Goal: Task Accomplishment & Management: Manage account settings

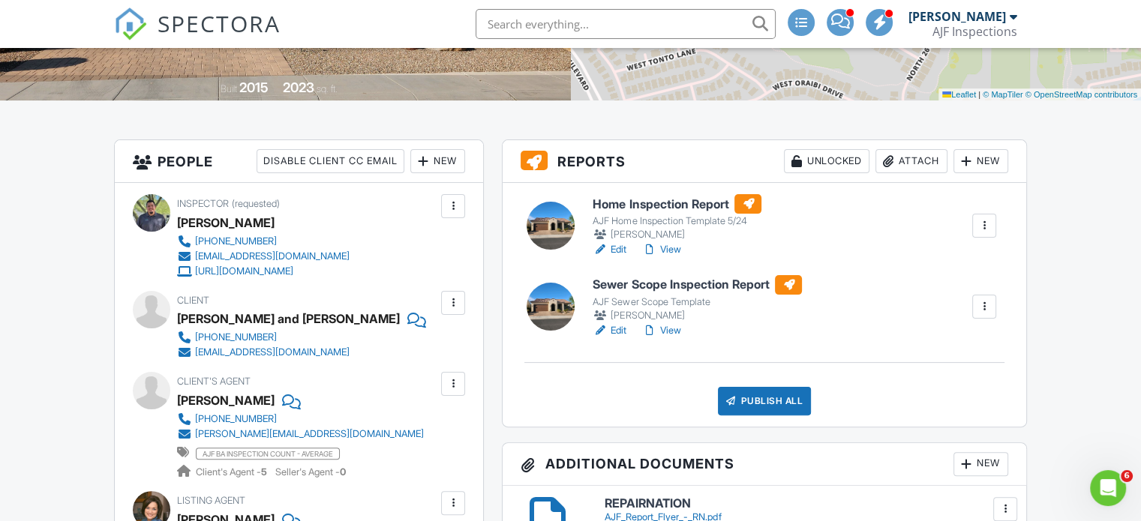
click at [895, 164] on div "Attach" at bounding box center [912, 161] width 72 height 24
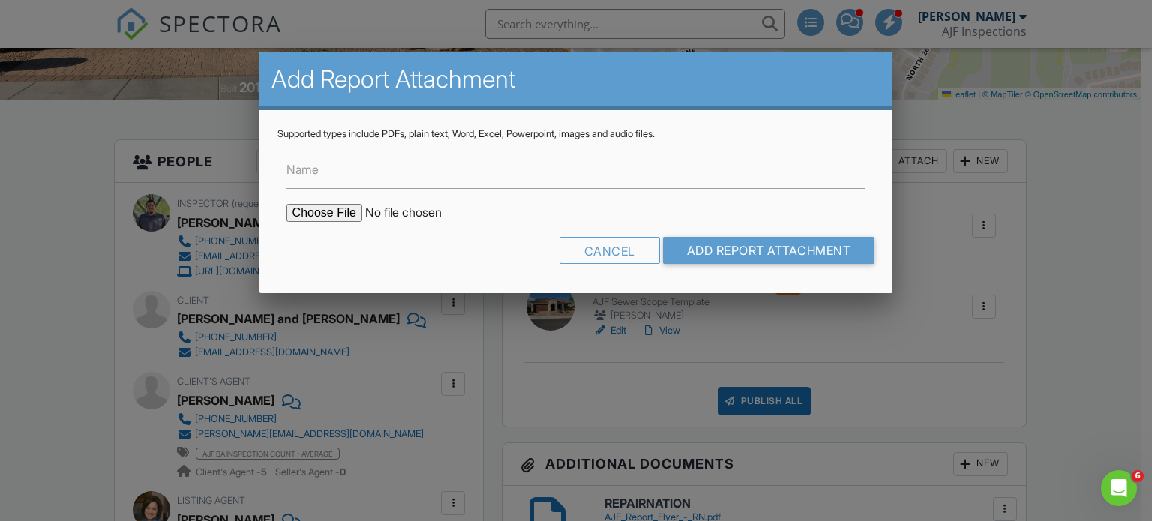
click at [342, 212] on input "file" at bounding box center [414, 213] width 255 height 18
type input "C:\fakepath\Termite Report.pdf"
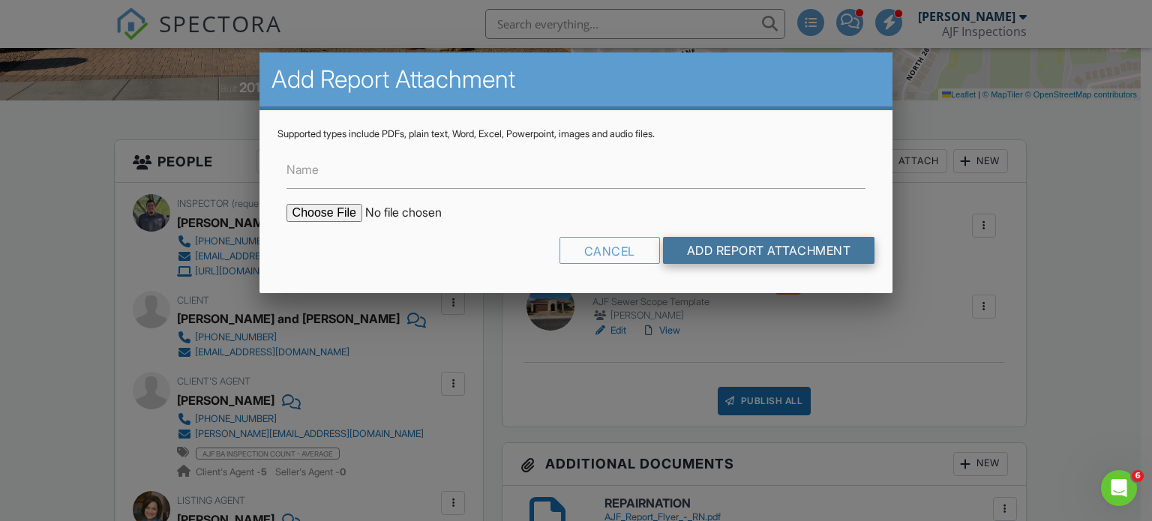
click at [701, 251] on input "Add Report Attachment" at bounding box center [769, 250] width 212 height 27
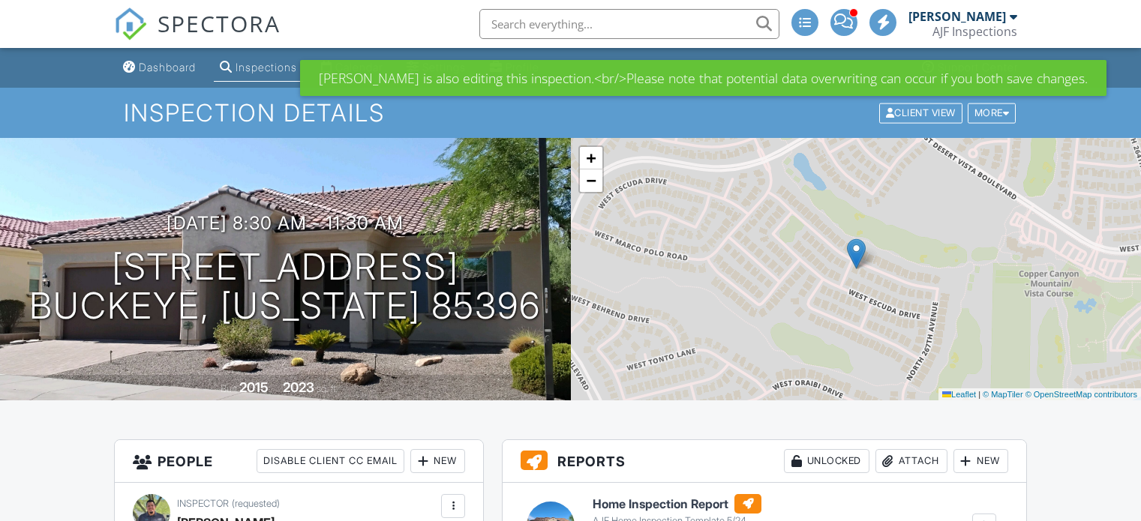
scroll to position [300, 0]
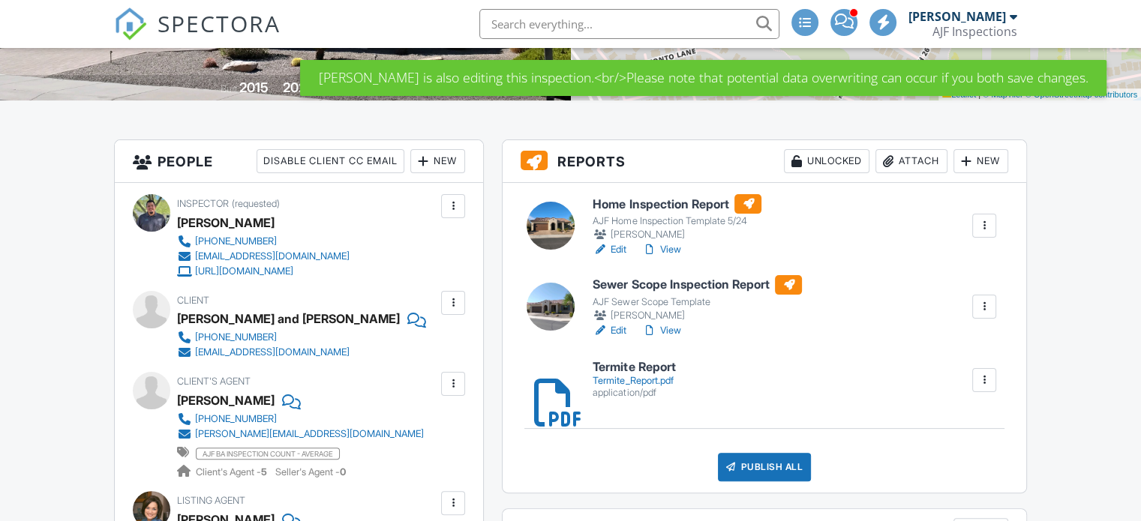
click at [629, 382] on div "Termite_Report.pdf" at bounding box center [634, 381] width 83 height 12
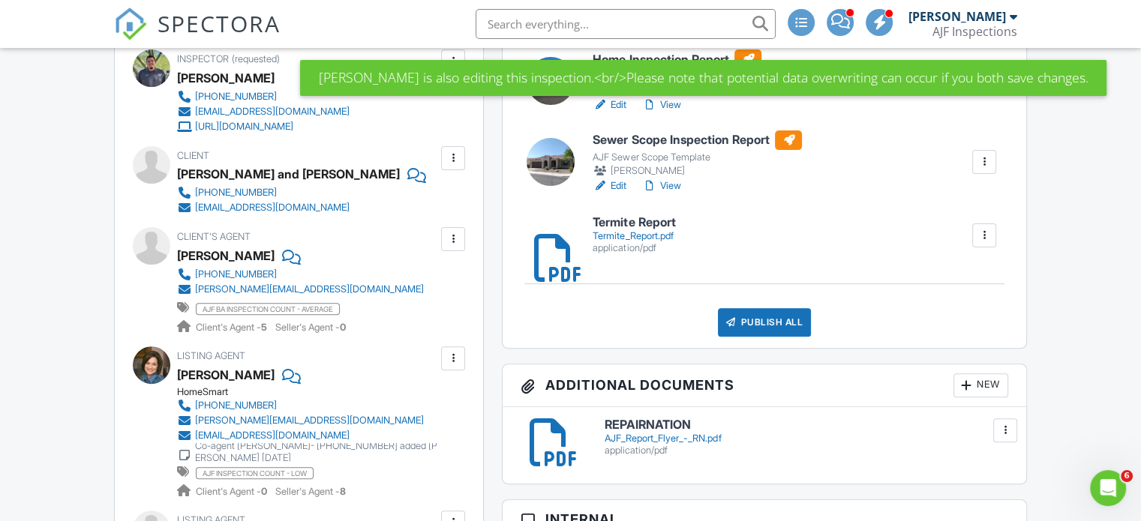
scroll to position [450, 0]
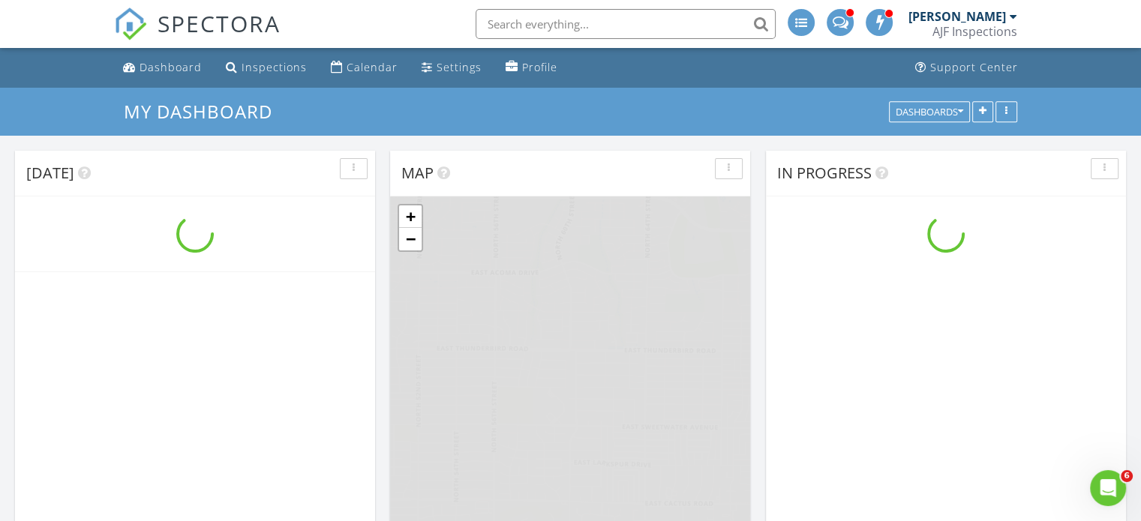
scroll to position [1389, 1164]
